Goal: Transaction & Acquisition: Purchase product/service

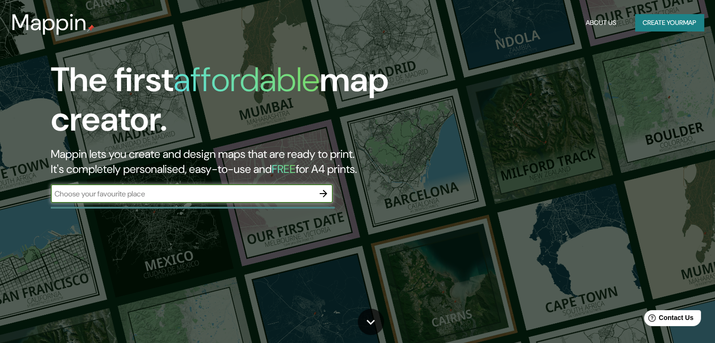
click at [257, 197] on input "text" at bounding box center [182, 193] width 263 height 11
type input "altadena [US_STATE]"
click at [318, 189] on icon "button" at bounding box center [323, 193] width 11 height 11
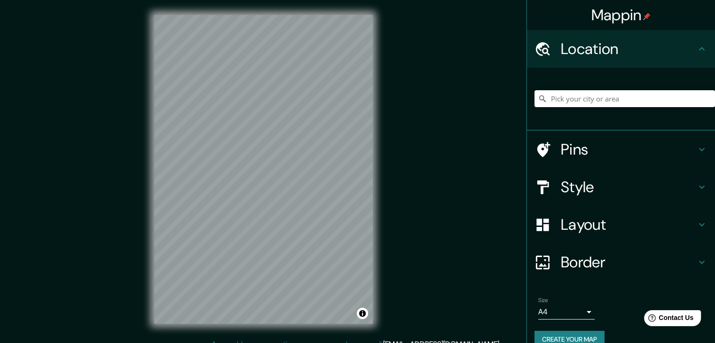
click at [566, 97] on input "Pick your city or area" at bounding box center [624, 98] width 180 height 17
click at [391, 226] on div "Mappin Location [GEOGRAPHIC_DATA], [US_STATE], [GEOGRAPHIC_DATA] Pins Style Lay…" at bounding box center [357, 177] width 715 height 354
click at [625, 49] on h4 "Location" at bounding box center [628, 48] width 135 height 19
click at [676, 95] on input "[GEOGRAPHIC_DATA], [US_STATE], [GEOGRAPHIC_DATA]" at bounding box center [624, 98] width 180 height 17
drag, startPoint x: 571, startPoint y: 99, endPoint x: 661, endPoint y: 102, distance: 89.8
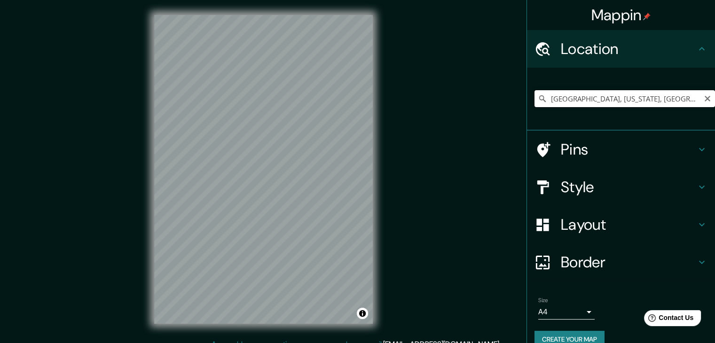
click at [661, 102] on input "[GEOGRAPHIC_DATA], [US_STATE], [GEOGRAPHIC_DATA]" at bounding box center [624, 98] width 180 height 17
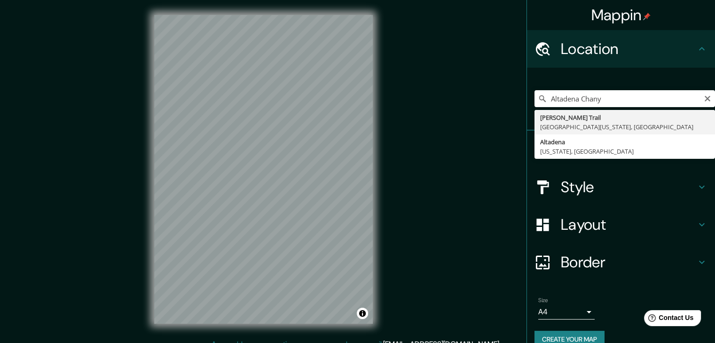
type input "[PERSON_NAME][GEOGRAPHIC_DATA][US_STATE], [GEOGRAPHIC_DATA]"
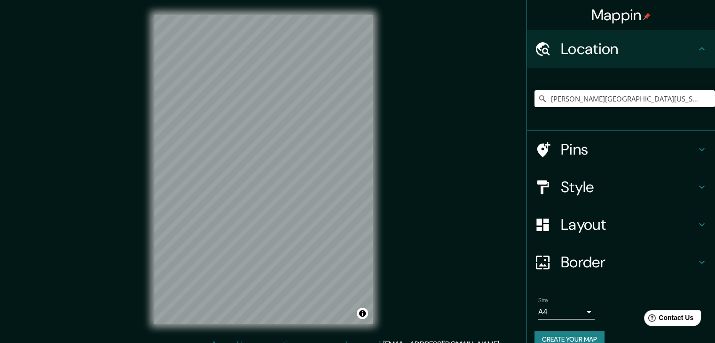
click at [366, 149] on div "© Mapbox © OpenStreetMap Improve this map" at bounding box center [263, 169] width 249 height 339
click at [619, 183] on h4 "Style" at bounding box center [628, 187] width 135 height 19
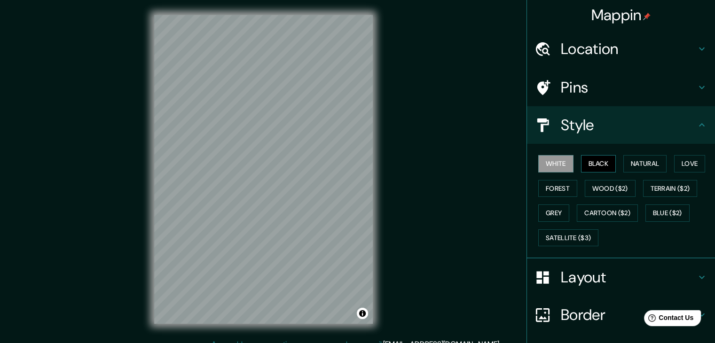
click at [602, 164] on button "Black" at bounding box center [598, 163] width 35 height 17
click at [570, 85] on h4 "Pins" at bounding box center [628, 87] width 135 height 19
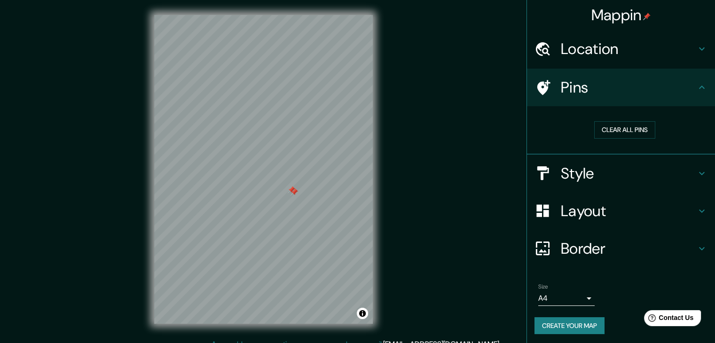
click at [291, 191] on div at bounding box center [292, 190] width 8 height 8
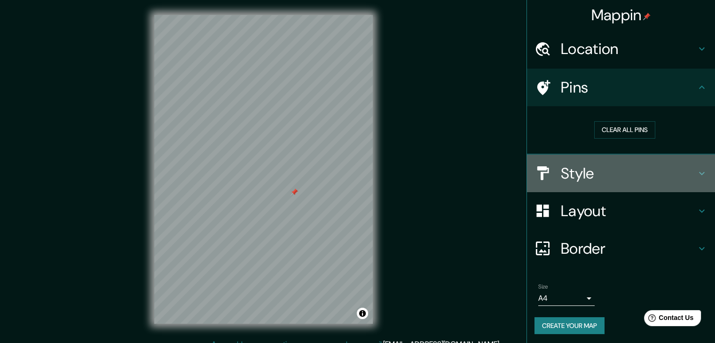
click at [596, 168] on h4 "Style" at bounding box center [628, 173] width 135 height 19
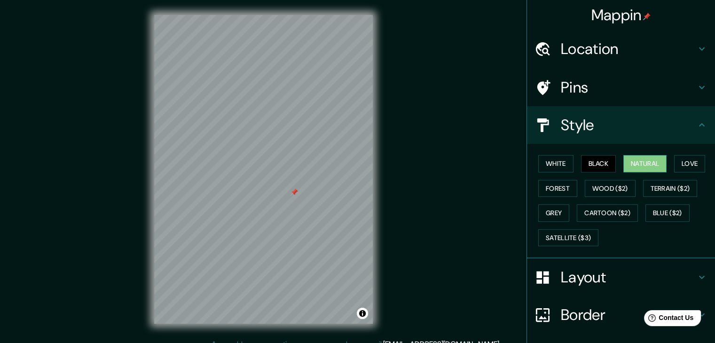
click at [636, 158] on button "Natural" at bounding box center [644, 163] width 43 height 17
click at [683, 166] on button "Love" at bounding box center [689, 163] width 31 height 17
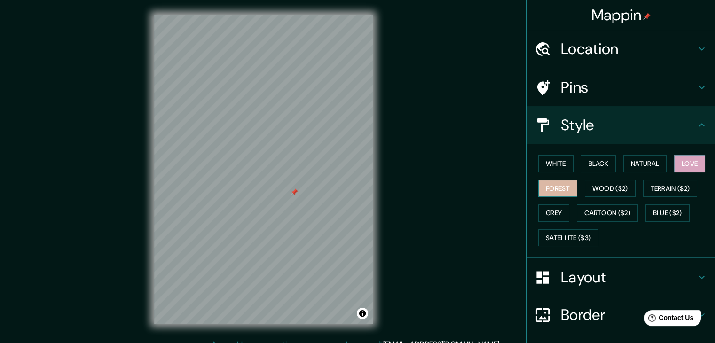
click at [557, 187] on button "Forest" at bounding box center [557, 188] width 39 height 17
click at [551, 205] on button "Grey" at bounding box center [553, 212] width 31 height 17
click at [683, 161] on button "Love" at bounding box center [689, 163] width 31 height 17
click at [278, 192] on div at bounding box center [279, 191] width 8 height 8
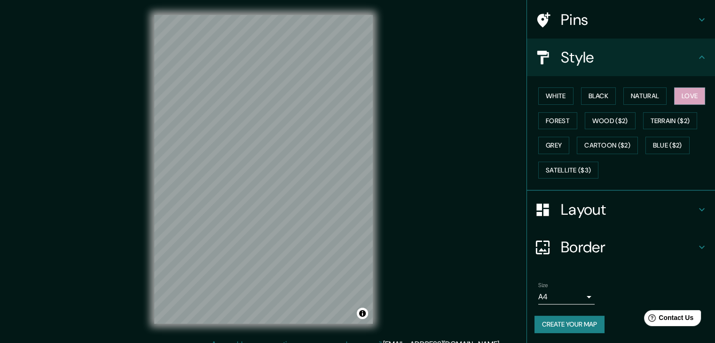
click at [576, 241] on h4 "Border" at bounding box center [628, 247] width 135 height 19
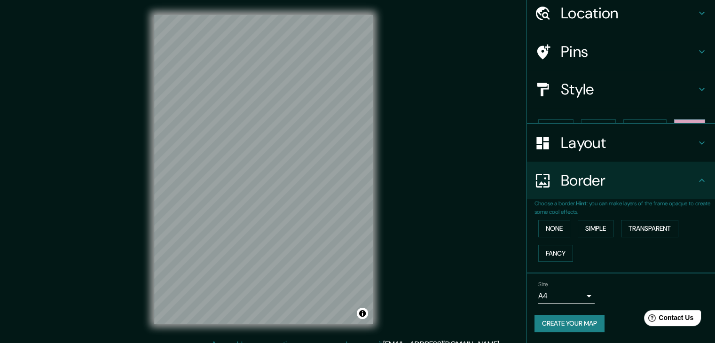
scroll to position [20, 0]
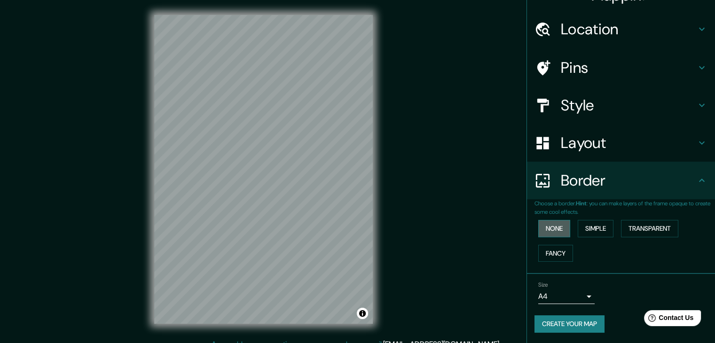
click at [549, 231] on button "None" at bounding box center [554, 228] width 32 height 17
click at [582, 229] on button "Simple" at bounding box center [595, 228] width 36 height 17
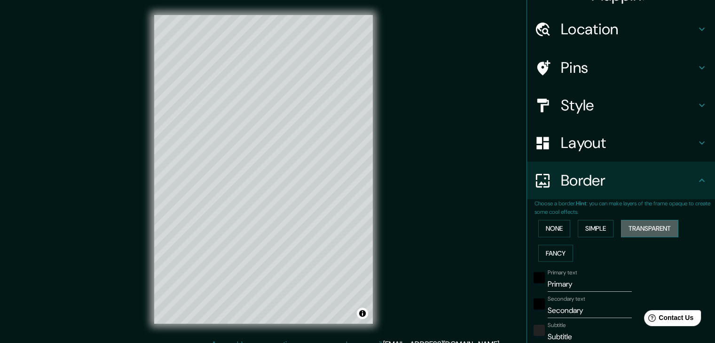
click at [633, 226] on button "Transparent" at bounding box center [649, 228] width 57 height 17
click at [266, 267] on div at bounding box center [267, 269] width 8 height 8
click at [276, 194] on div at bounding box center [276, 191] width 8 height 8
click at [275, 193] on div at bounding box center [276, 191] width 8 height 8
click at [590, 179] on h4 "Border" at bounding box center [628, 180] width 135 height 19
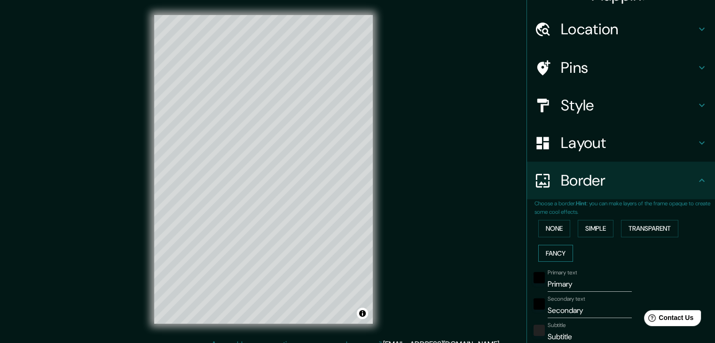
click at [545, 252] on button "Fancy" at bounding box center [555, 253] width 35 height 17
click at [648, 232] on button "Transparent" at bounding box center [649, 228] width 57 height 17
click at [549, 226] on button "None" at bounding box center [554, 228] width 32 height 17
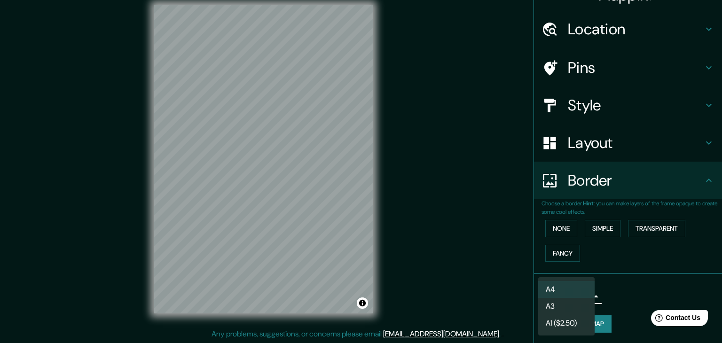
click at [573, 294] on body "Mappin Location [PERSON_NAME][GEOGRAPHIC_DATA][US_STATE], [GEOGRAPHIC_DATA] Pin…" at bounding box center [361, 161] width 722 height 343
click at [566, 287] on li "A4" at bounding box center [566, 289] width 56 height 17
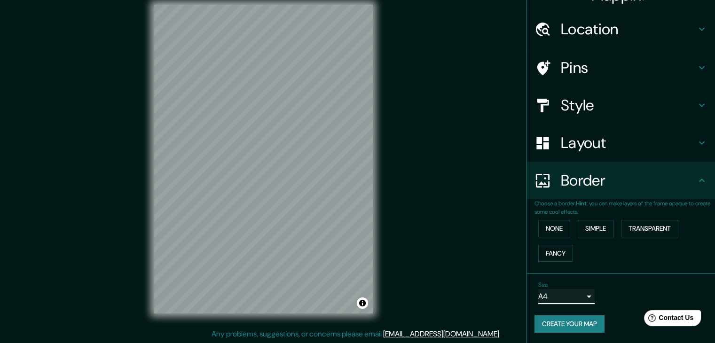
scroll to position [11, 0]
click at [264, 196] on div at bounding box center [265, 199] width 8 height 8
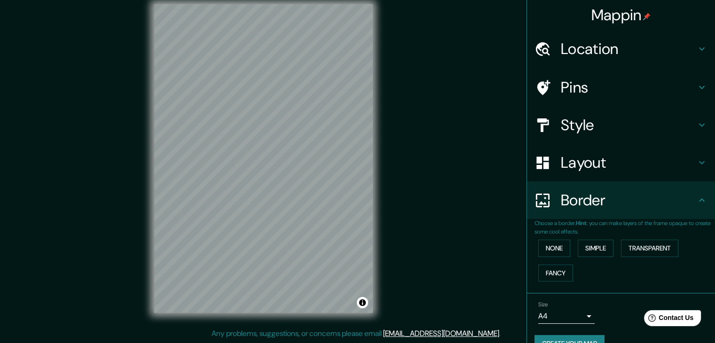
scroll to position [20, 0]
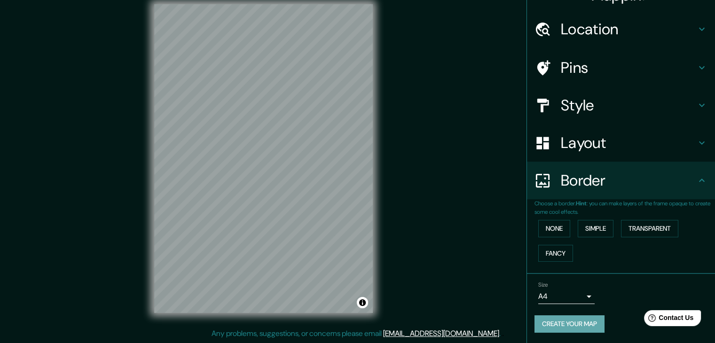
click at [557, 319] on button "Create your map" at bounding box center [569, 323] width 70 height 17
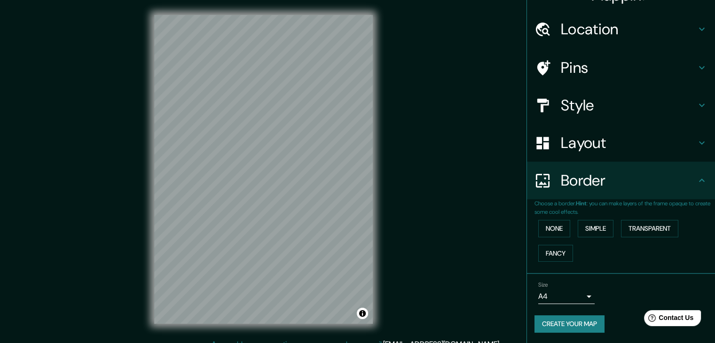
click at [557, 319] on button "Create your map" at bounding box center [569, 323] width 70 height 17
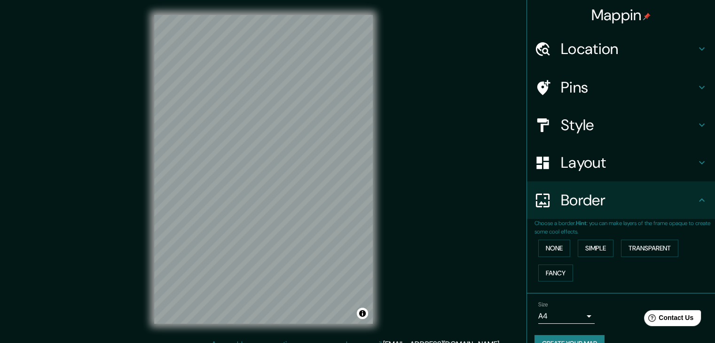
scroll to position [20, 0]
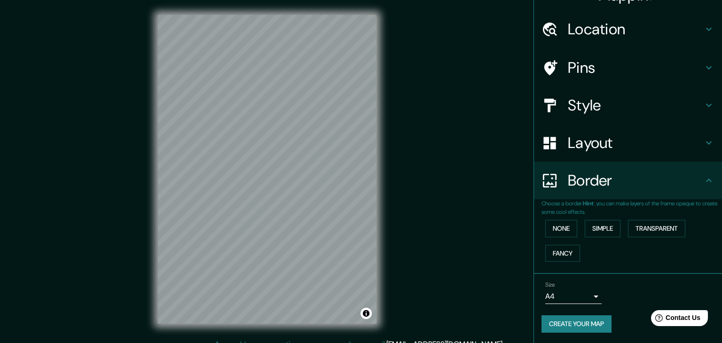
click at [577, 298] on body "Mappin Location [PERSON_NAME][GEOGRAPHIC_DATA][US_STATE], [GEOGRAPHIC_DATA] Pin…" at bounding box center [361, 171] width 722 height 343
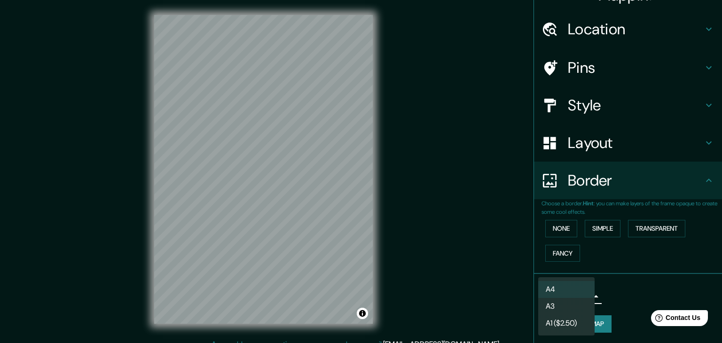
click at [572, 301] on li "A3" at bounding box center [566, 306] width 56 height 17
type input "a4"
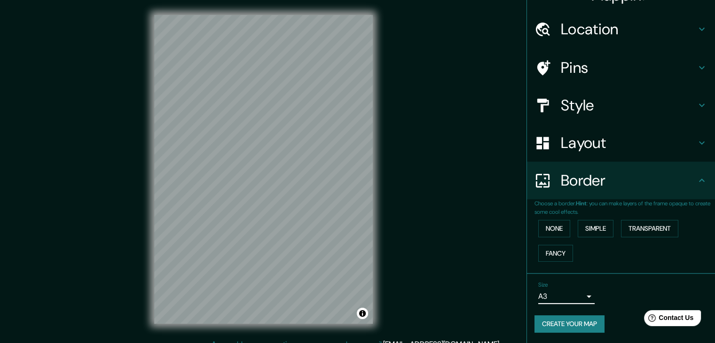
click at [552, 329] on button "Create your map" at bounding box center [569, 323] width 70 height 17
click at [363, 316] on button "Toggle attribution" at bounding box center [362, 313] width 11 height 11
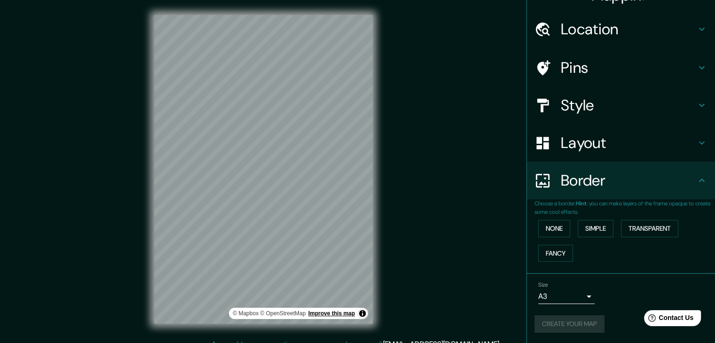
click at [342, 313] on link "Improve this map" at bounding box center [331, 313] width 47 height 7
click at [566, 130] on div "Layout" at bounding box center [621, 143] width 188 height 38
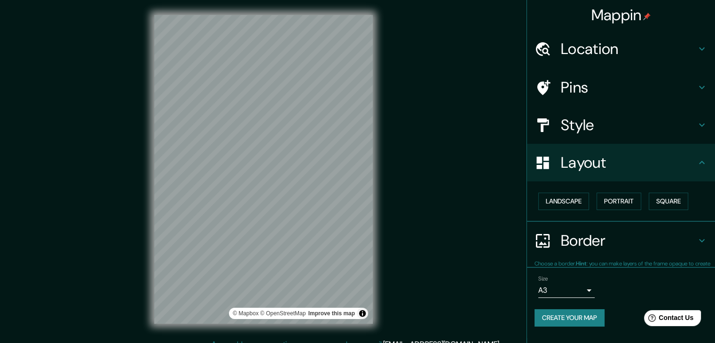
scroll to position [0, 0]
click at [560, 206] on button "Landscape" at bounding box center [563, 201] width 51 height 17
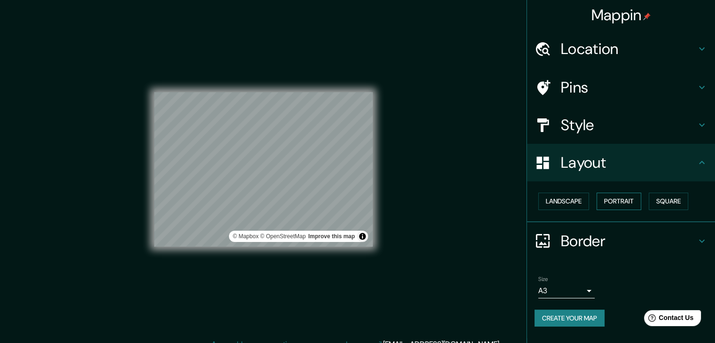
click at [624, 195] on button "Portrait" at bounding box center [618, 201] width 45 height 17
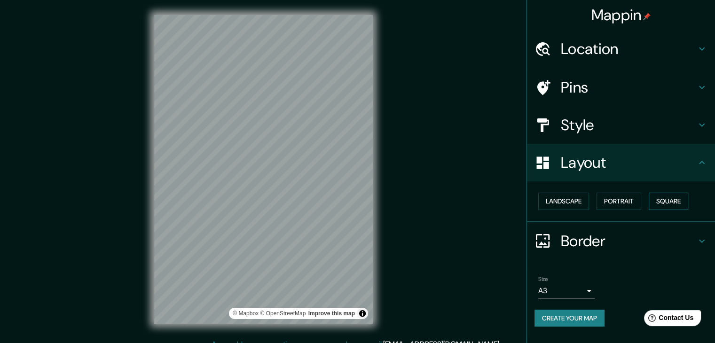
click at [670, 198] on button "Square" at bounding box center [667, 201] width 39 height 17
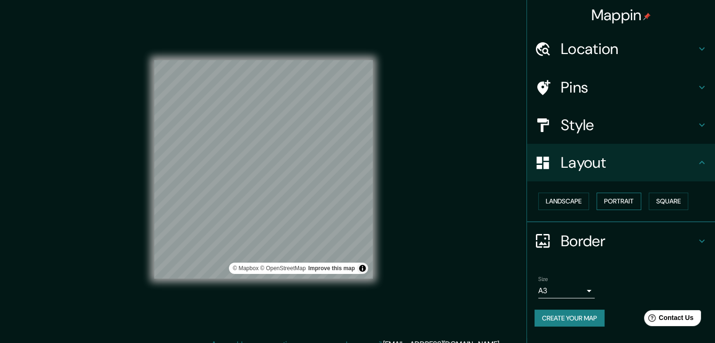
click at [617, 201] on button "Portrait" at bounding box center [618, 201] width 45 height 17
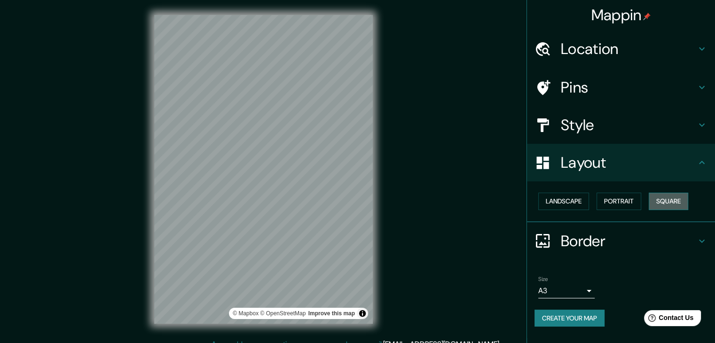
click at [670, 198] on button "Square" at bounding box center [667, 201] width 39 height 17
